Goal: Communication & Community: Answer question/provide support

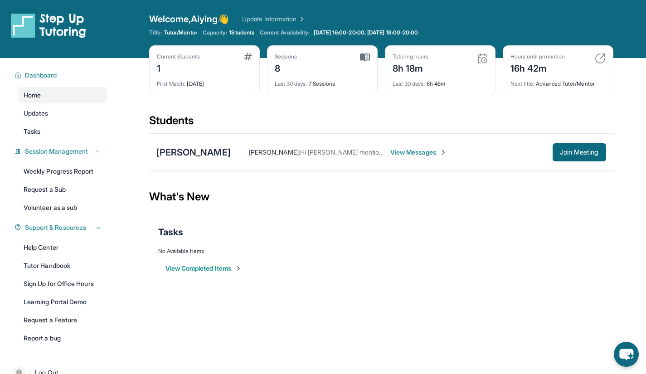
click at [392, 146] on div "[PERSON_NAME] : Hi [PERSON_NAME] mentioned she won’t be able to make [DATE] ses…" at bounding box center [418, 152] width 375 height 18
click at [404, 151] on span "View Messages" at bounding box center [418, 152] width 57 height 9
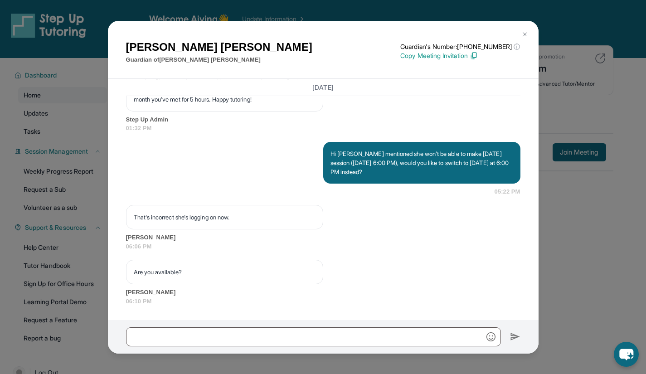
scroll to position [23, 0]
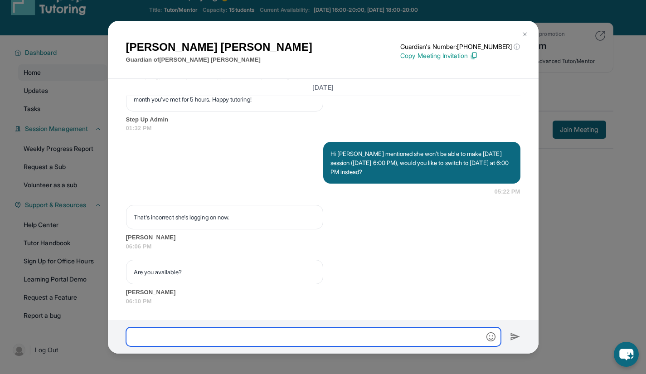
click at [331, 334] on input "text" at bounding box center [313, 336] width 375 height 19
type input "*"
type input "**********"
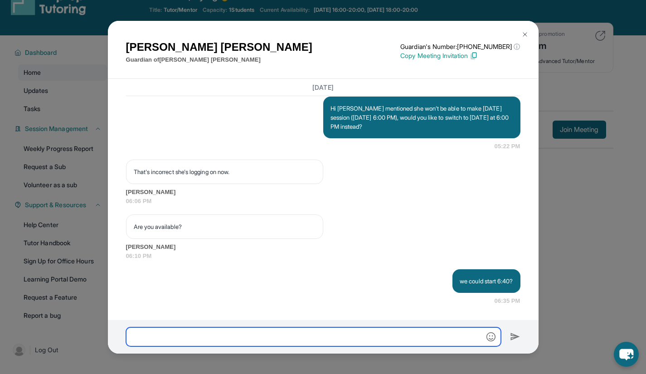
scroll to position [5641, 0]
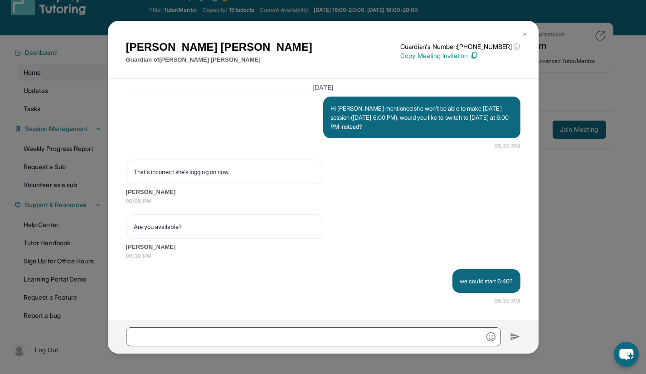
click at [558, 296] on div "[PERSON_NAME] Guardian of [PERSON_NAME] Guardian's Number: [PHONE_NUMBER] ⓘ Thi…" at bounding box center [323, 187] width 646 height 374
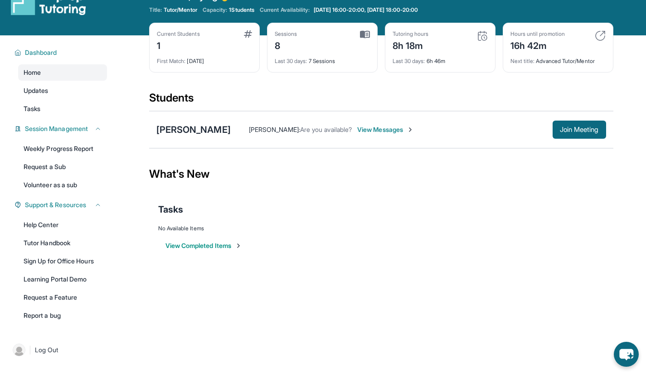
click at [357, 134] on span "View Messages" at bounding box center [385, 129] width 57 height 9
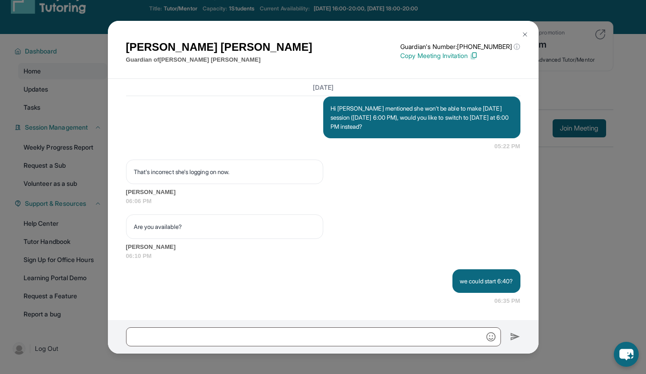
scroll to position [24, 0]
click at [528, 32] on button at bounding box center [525, 34] width 18 height 18
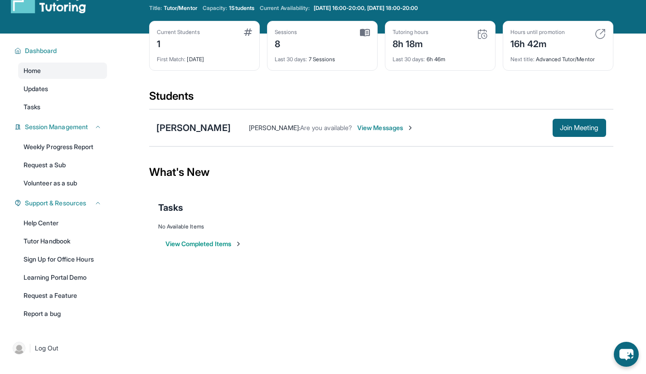
click at [430, 272] on div "Open sidebar Welcome, Aiying 👋 Update Information Title: Tutor/Mentor Capacity:…" at bounding box center [323, 163] width 646 height 374
click at [357, 123] on span "View Messages" at bounding box center [385, 127] width 57 height 9
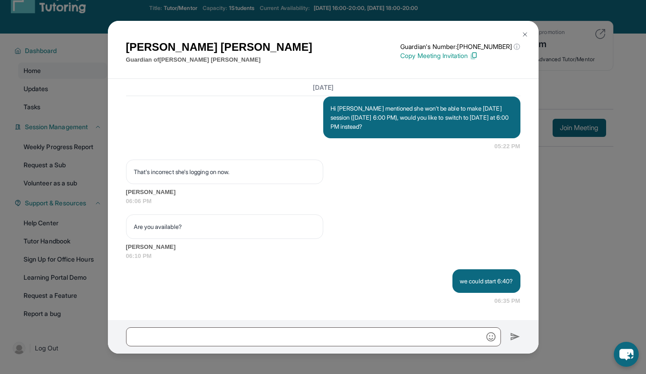
scroll to position [58, 0]
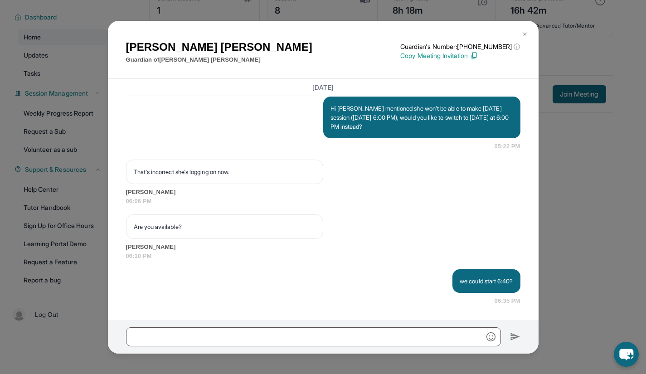
click at [529, 38] on button at bounding box center [525, 34] width 18 height 18
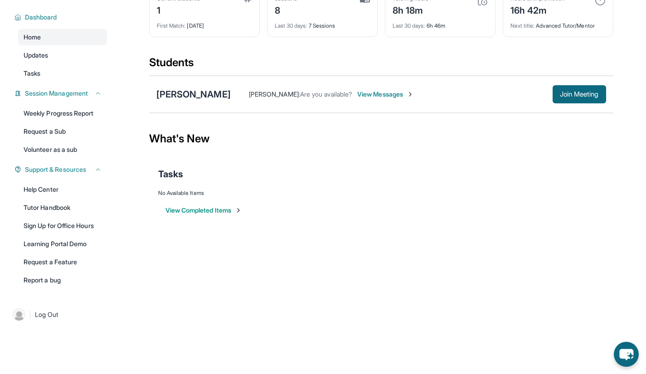
scroll to position [0, 0]
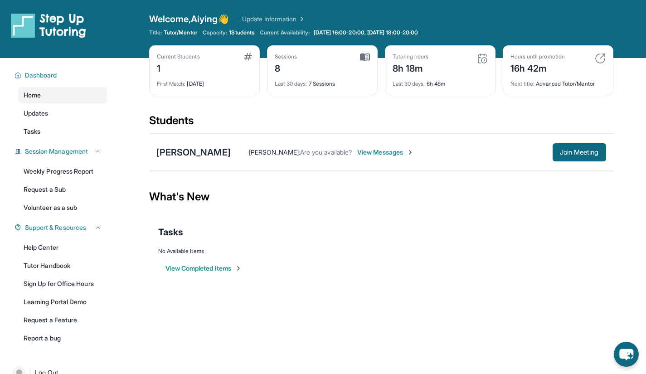
click at [584, 158] on button "Join Meeting" at bounding box center [580, 152] width 54 height 18
click at [357, 148] on span "View Messages" at bounding box center [385, 152] width 57 height 9
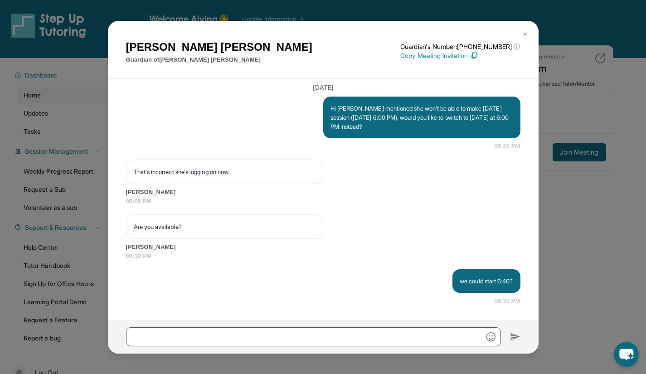
scroll to position [5641, 0]
click at [526, 43] on button at bounding box center [525, 34] width 18 height 18
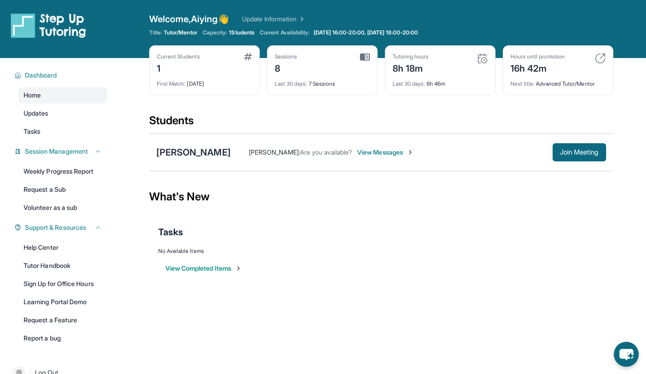
click at [379, 148] on span "View Messages" at bounding box center [385, 152] width 57 height 9
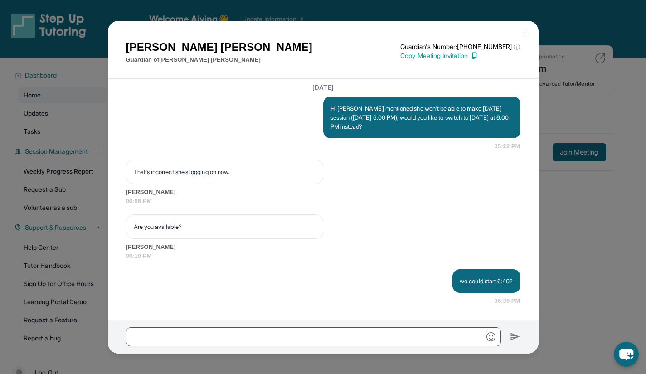
click at [525, 34] on img at bounding box center [524, 34] width 7 height 7
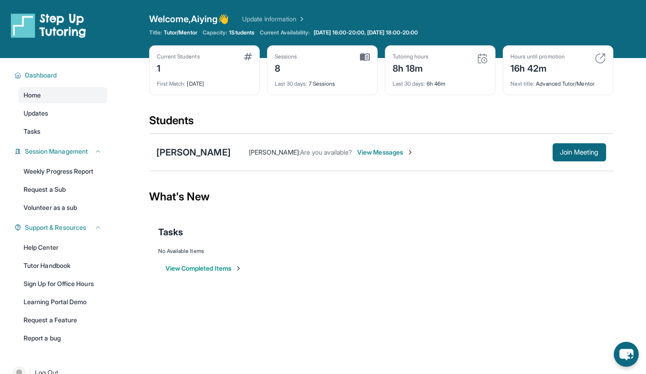
click at [360, 148] on span "View Messages" at bounding box center [385, 152] width 57 height 9
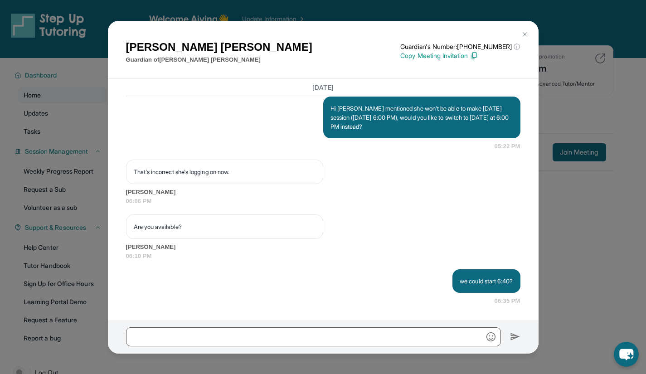
scroll to position [16, 0]
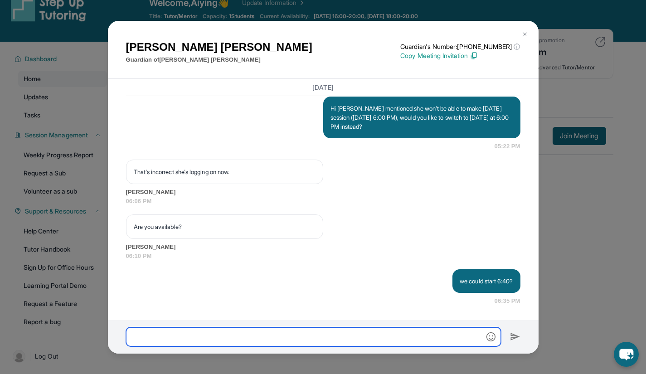
click at [365, 338] on input "text" at bounding box center [313, 336] width 375 height 19
paste input "**********"
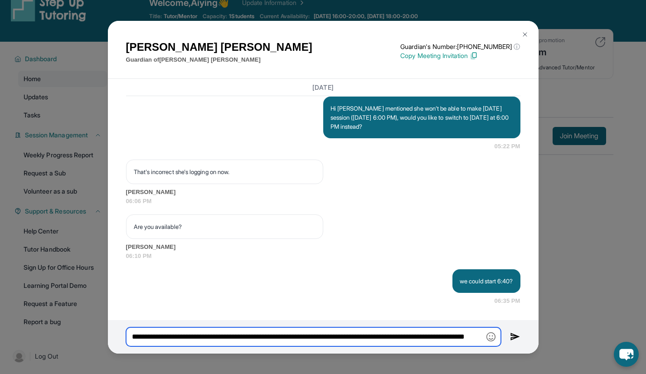
scroll to position [0, 73]
drag, startPoint x: 357, startPoint y: 337, endPoint x: 489, endPoint y: 337, distance: 132.0
click at [489, 337] on div "**********" at bounding box center [313, 336] width 375 height 19
click at [481, 339] on input "**********" at bounding box center [313, 336] width 375 height 19
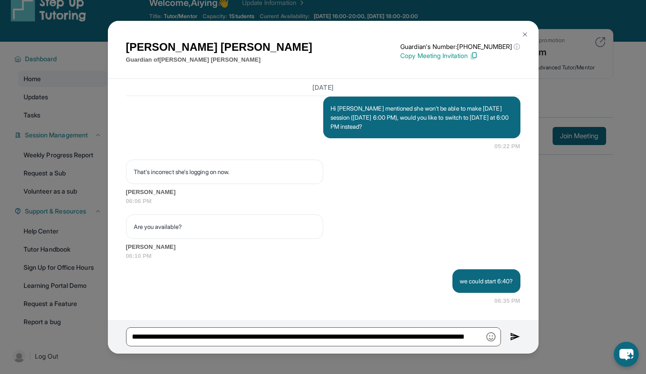
scroll to position [0, 0]
click at [488, 332] on img "button" at bounding box center [491, 336] width 9 height 9
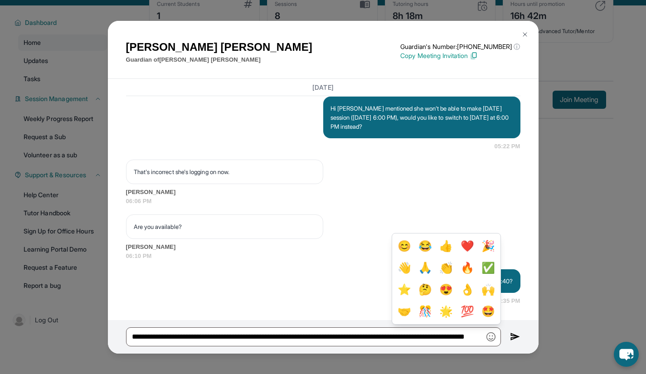
scroll to position [58, 0]
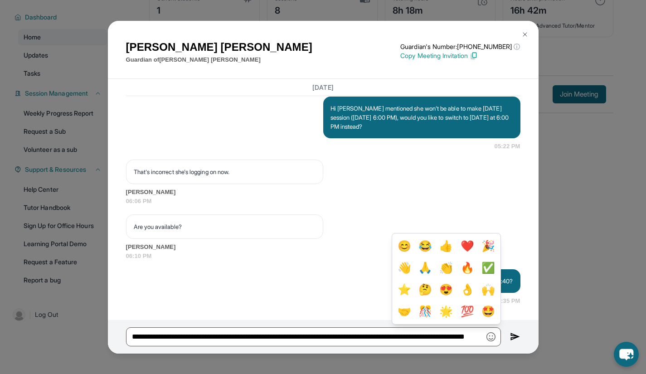
click at [421, 269] on button "🙏" at bounding box center [425, 268] width 17 height 18
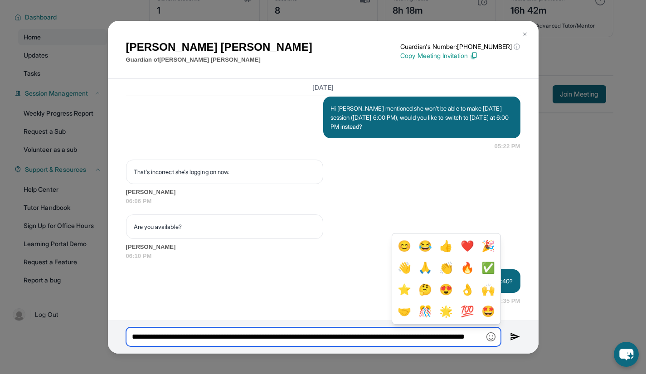
type input "**********"
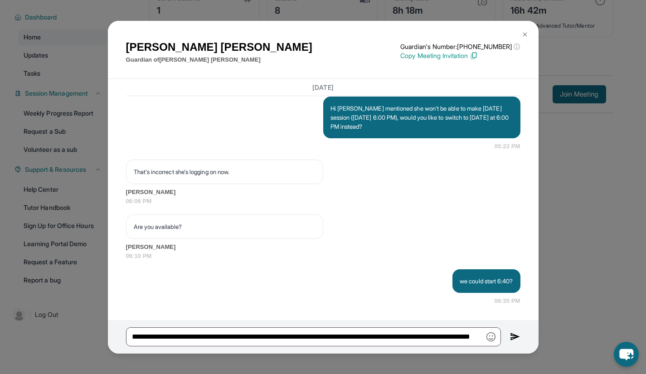
scroll to position [0, 0]
click at [514, 338] on img at bounding box center [515, 336] width 10 height 11
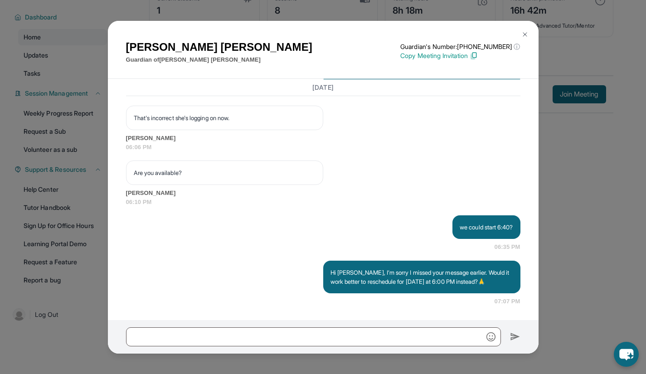
scroll to position [5672, 0]
click at [225, 240] on div "we could start 6:40? 06:35 PM" at bounding box center [323, 233] width 394 height 36
click at [527, 37] on img at bounding box center [524, 34] width 7 height 7
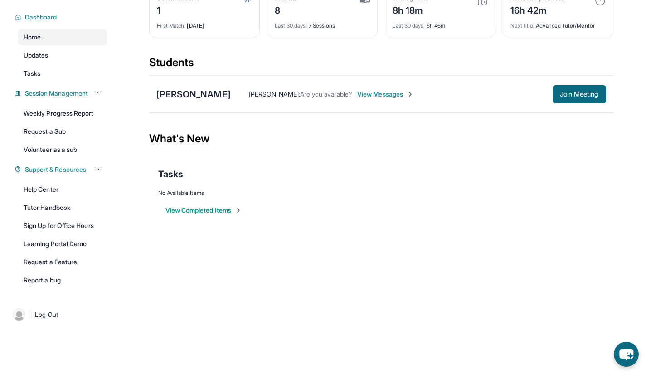
click at [221, 264] on div "Open sidebar Welcome, Aiying 👋 Update Information Title: Tutor/Mentor Capacity:…" at bounding box center [323, 129] width 646 height 374
click at [336, 99] on div "[PERSON_NAME] : Are you available? View Messages Join Meeting" at bounding box center [418, 94] width 375 height 18
click at [357, 94] on span "View Messages" at bounding box center [385, 94] width 57 height 9
